Goal: Information Seeking & Learning: Understand process/instructions

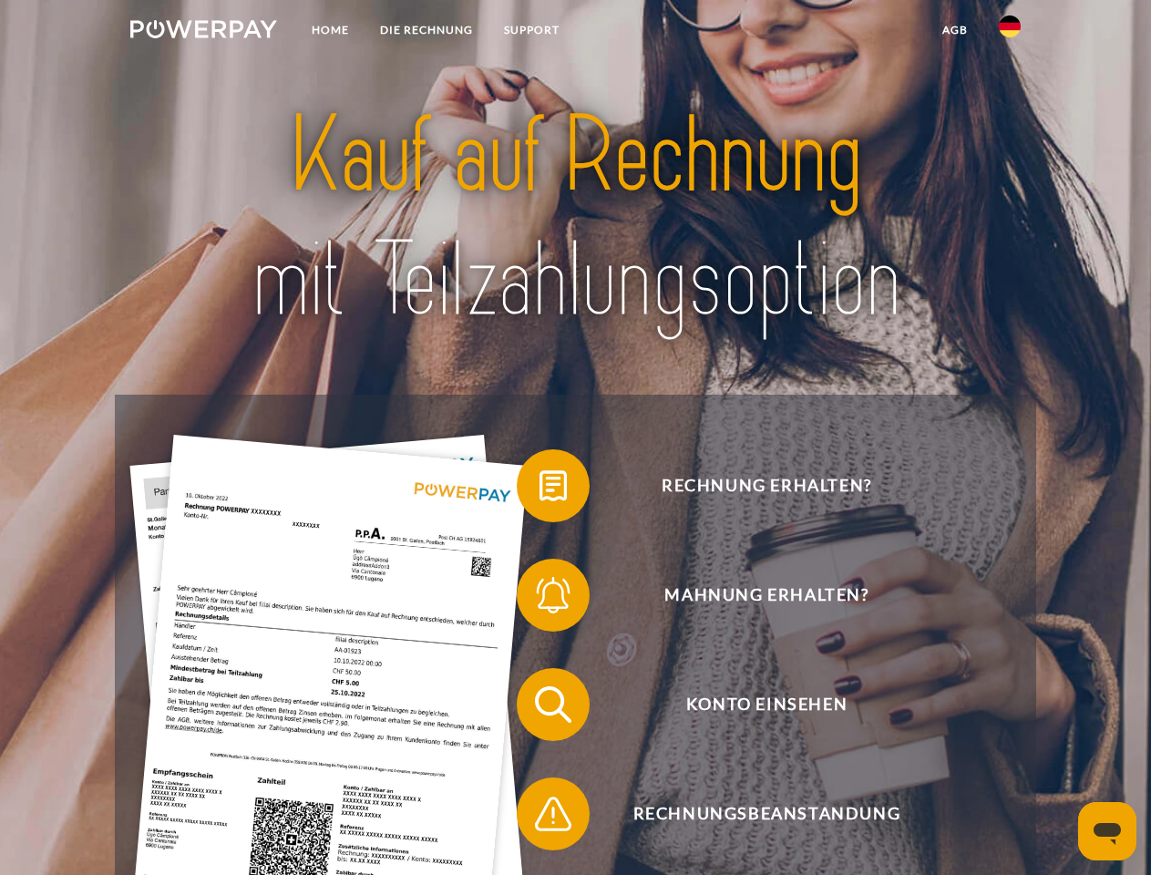
click at [203, 32] on img at bounding box center [203, 29] width 147 height 18
click at [1009, 32] on img at bounding box center [1010, 26] width 22 height 22
click at [954, 30] on link "agb" at bounding box center [955, 30] width 56 height 33
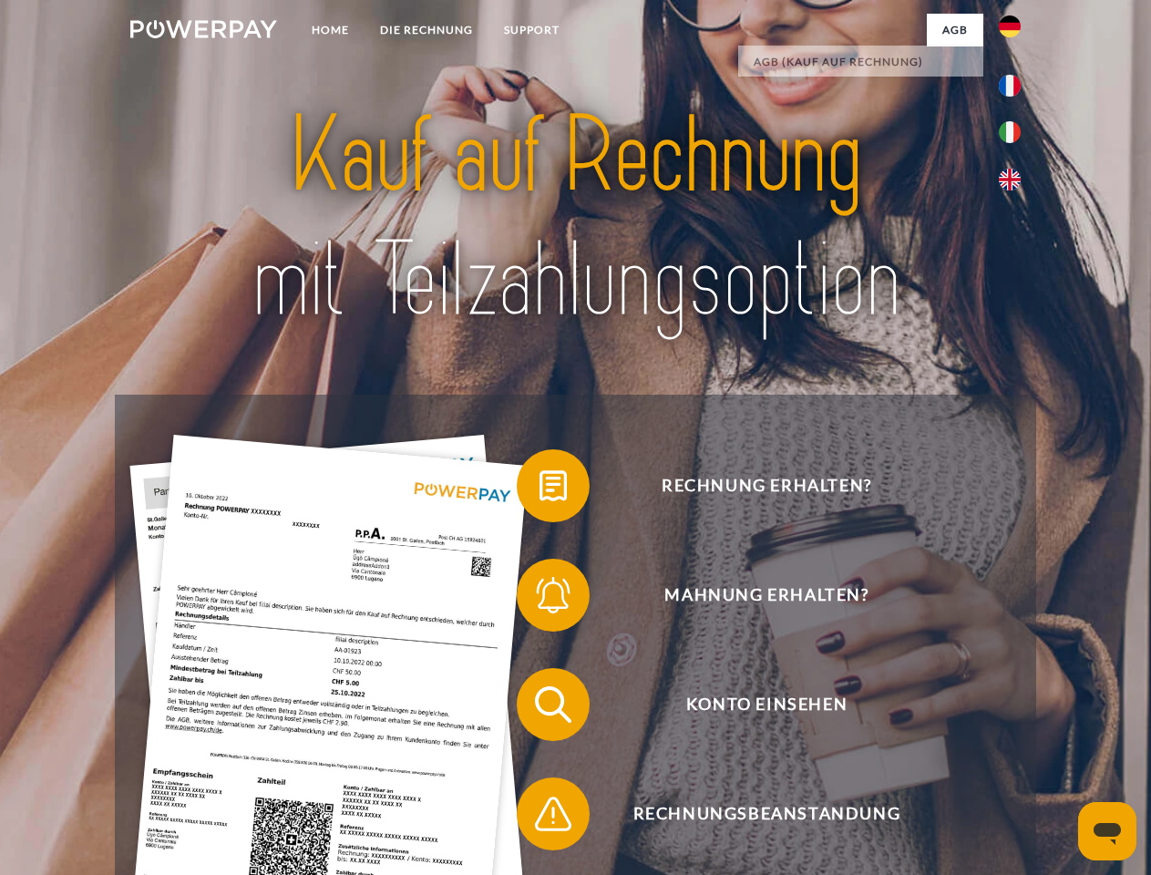
click at [539, 489] on span at bounding box center [525, 485] width 91 height 91
click at [539, 599] on span at bounding box center [525, 594] width 91 height 91
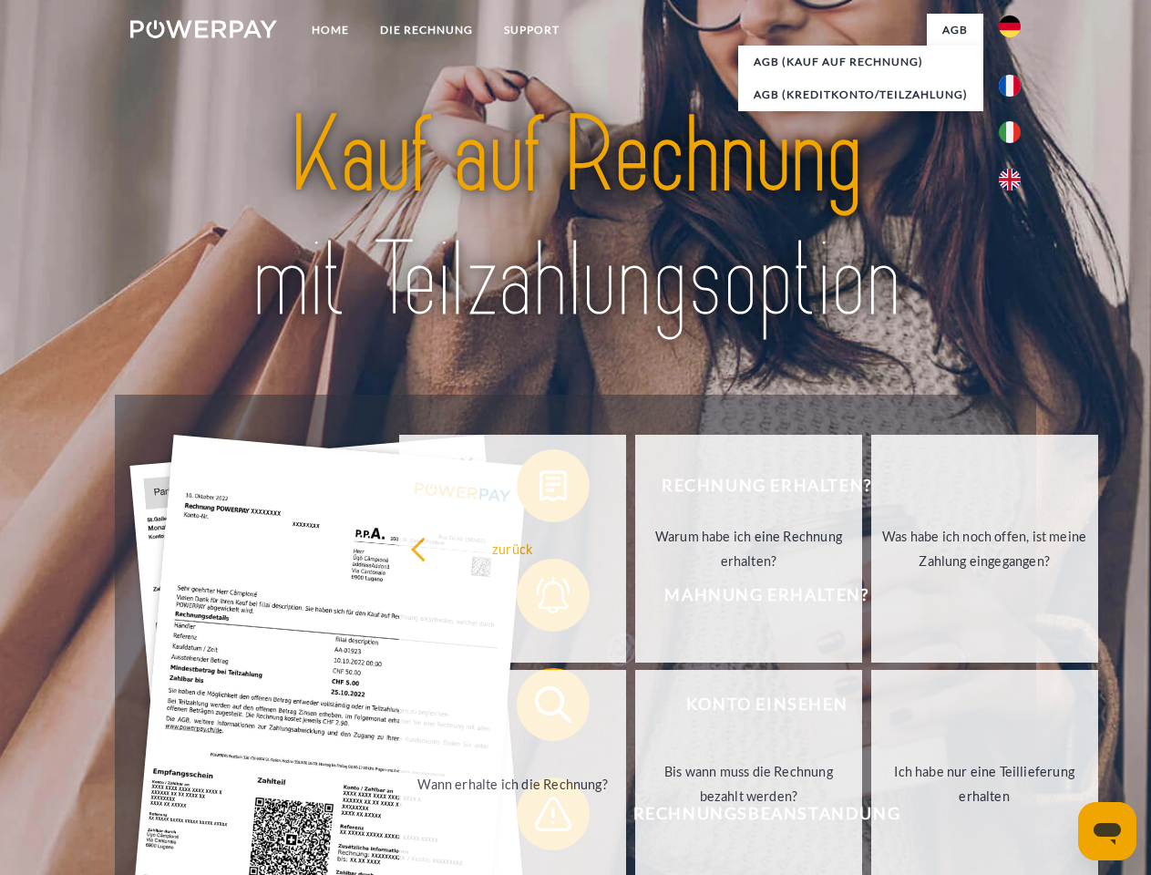
click at [635, 708] on link "Bis wann muss die Rechnung bezahlt werden?" at bounding box center [748, 784] width 227 height 228
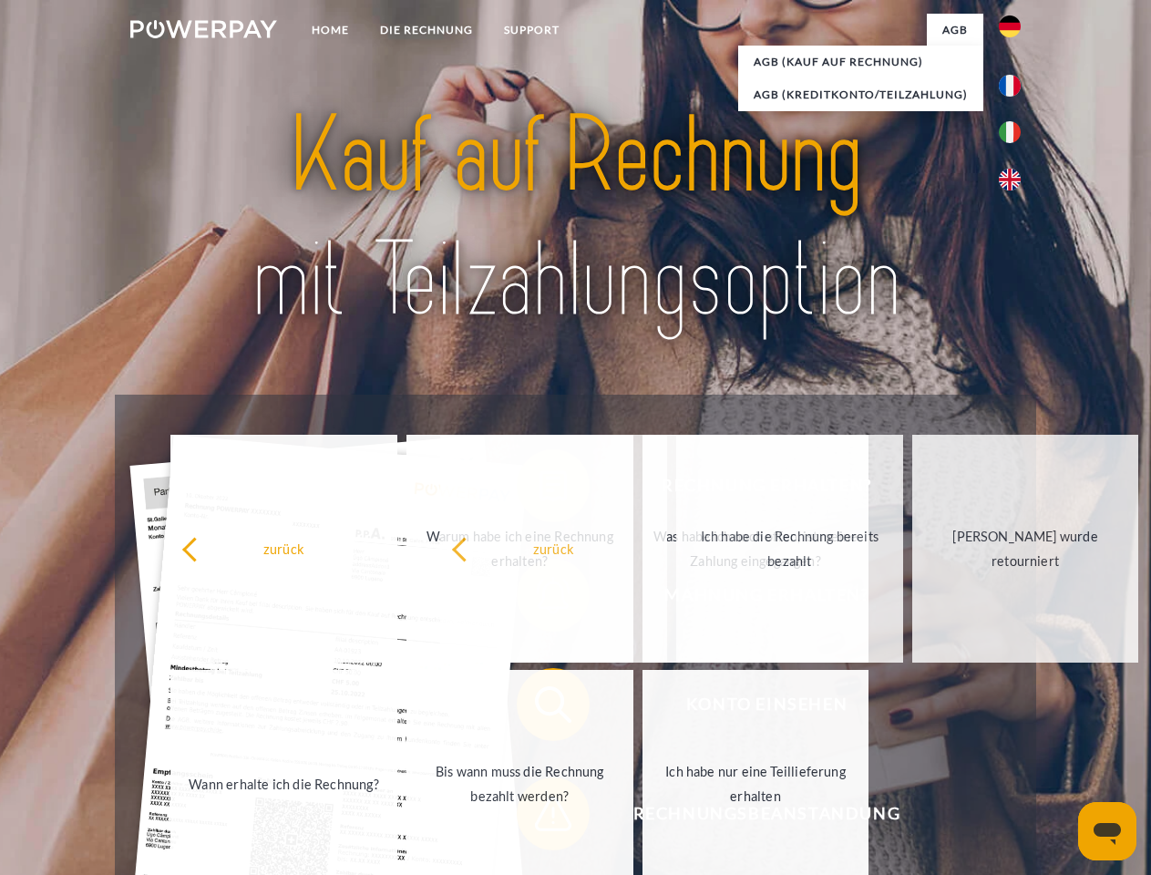
click at [539, 817] on span at bounding box center [525, 813] width 91 height 91
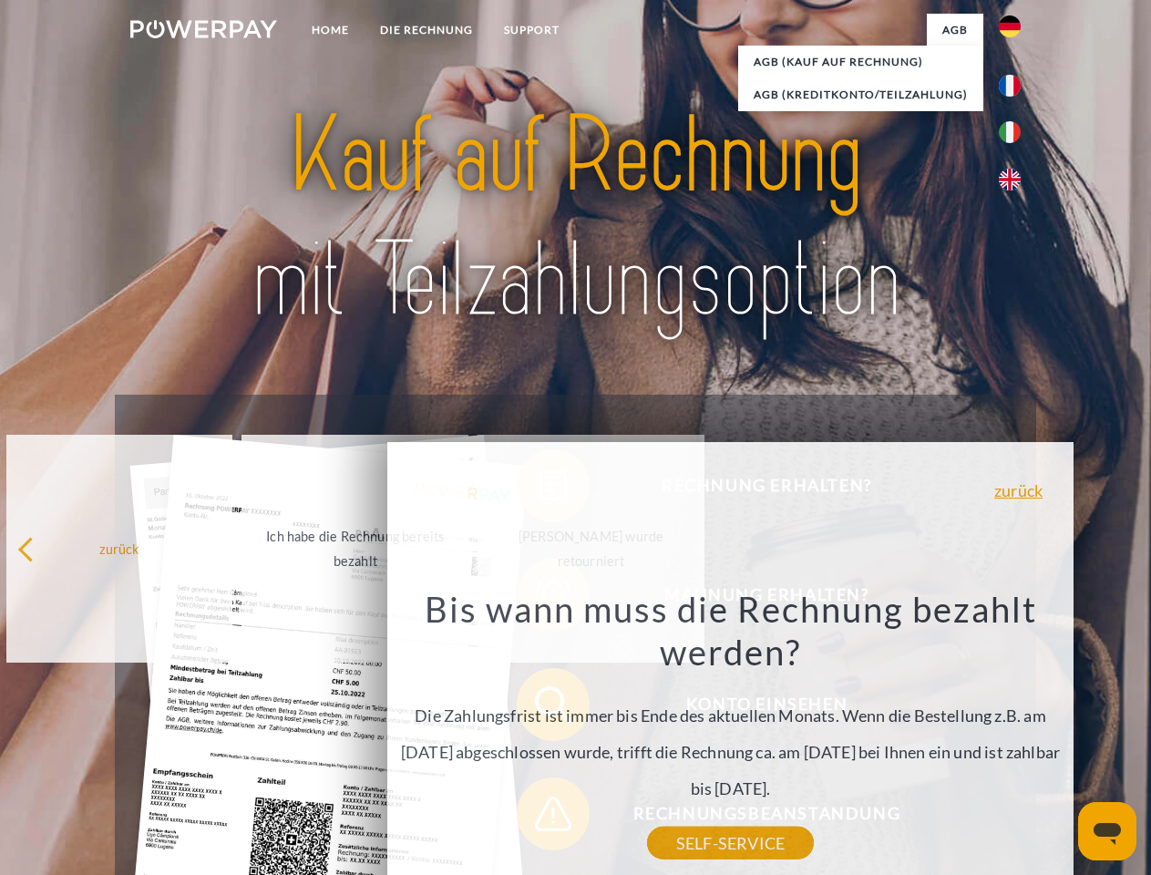
click at [1107, 831] on icon "Messaging-Fenster öffnen" at bounding box center [1106, 834] width 27 height 22
